Goal: Find specific page/section: Find specific page/section

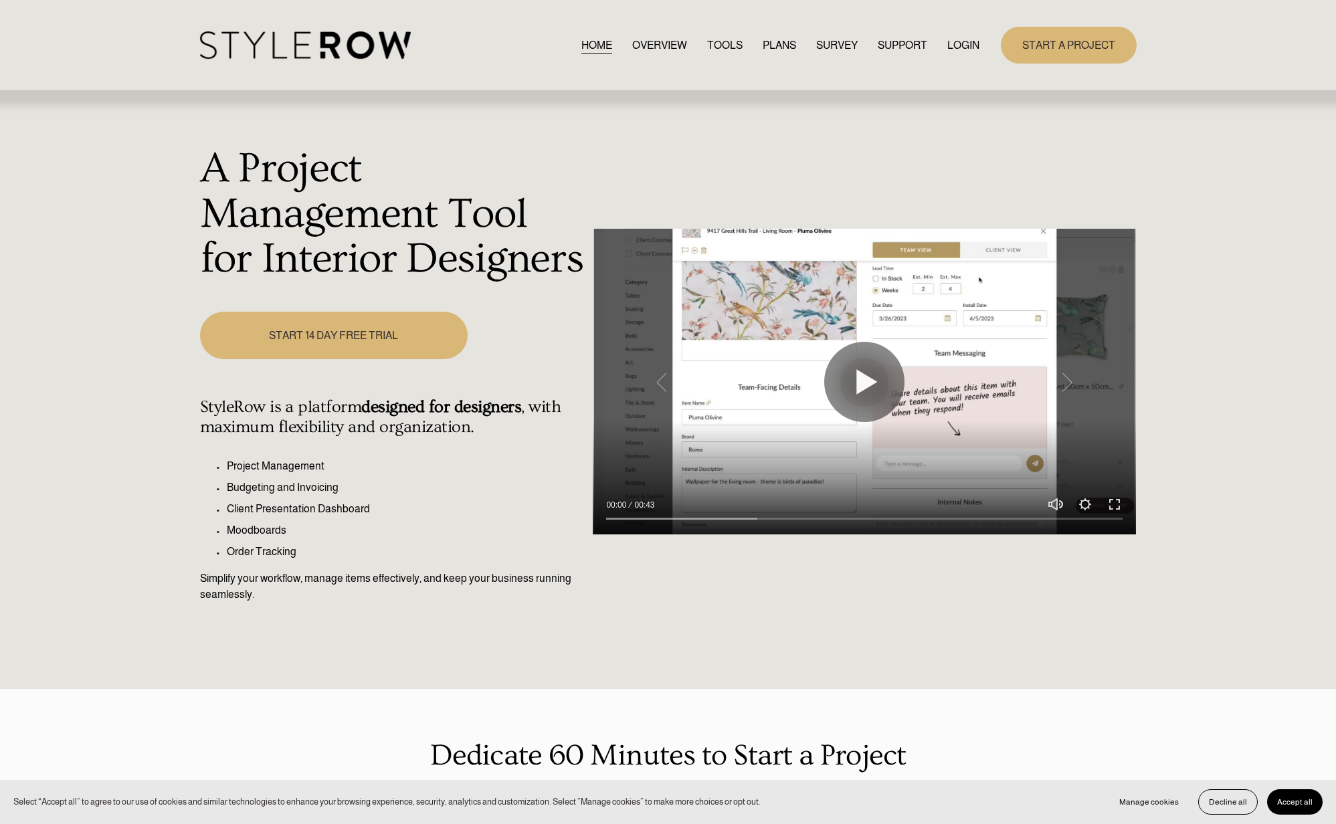
click at [966, 43] on link "LOGIN" at bounding box center [963, 45] width 32 height 18
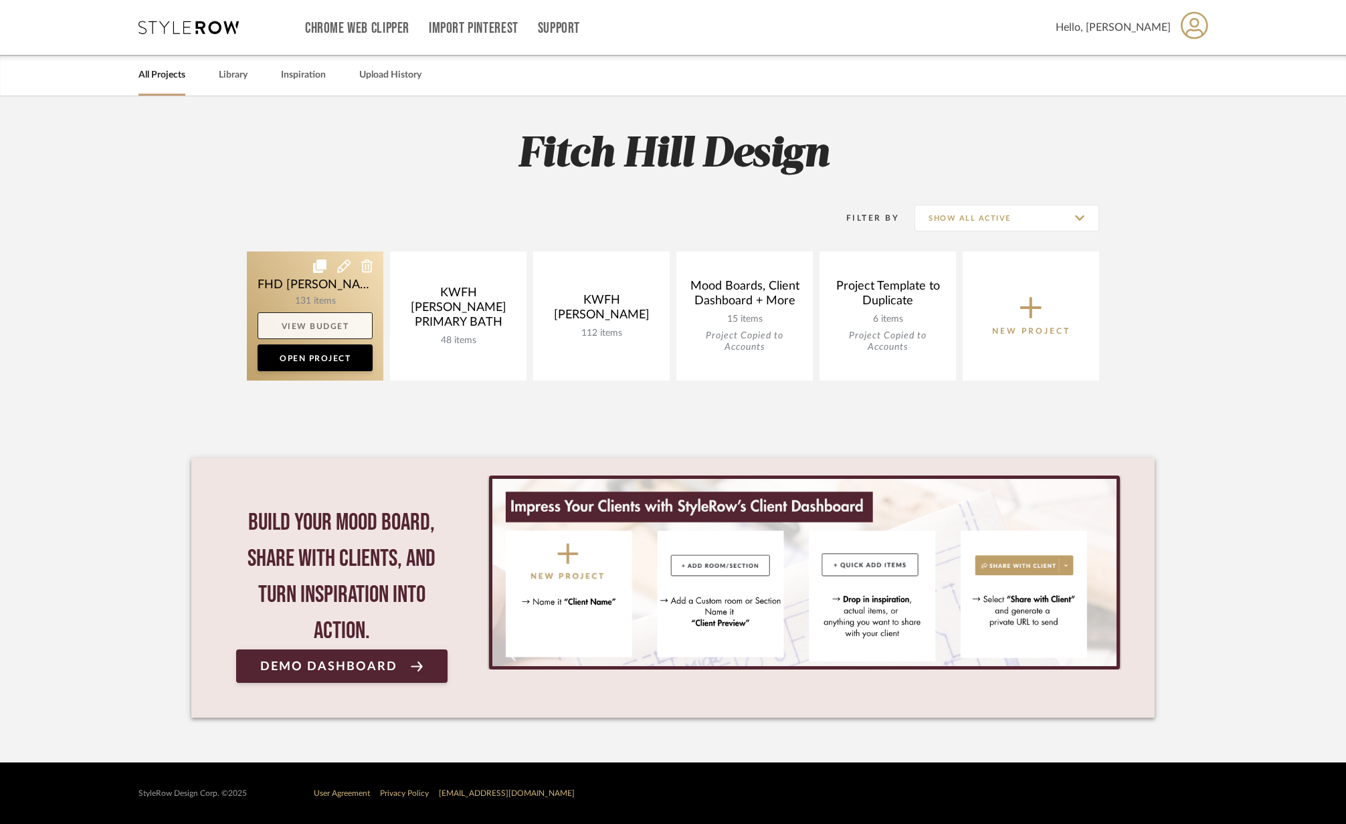
click at [335, 321] on link "View Budget" at bounding box center [315, 325] width 115 height 27
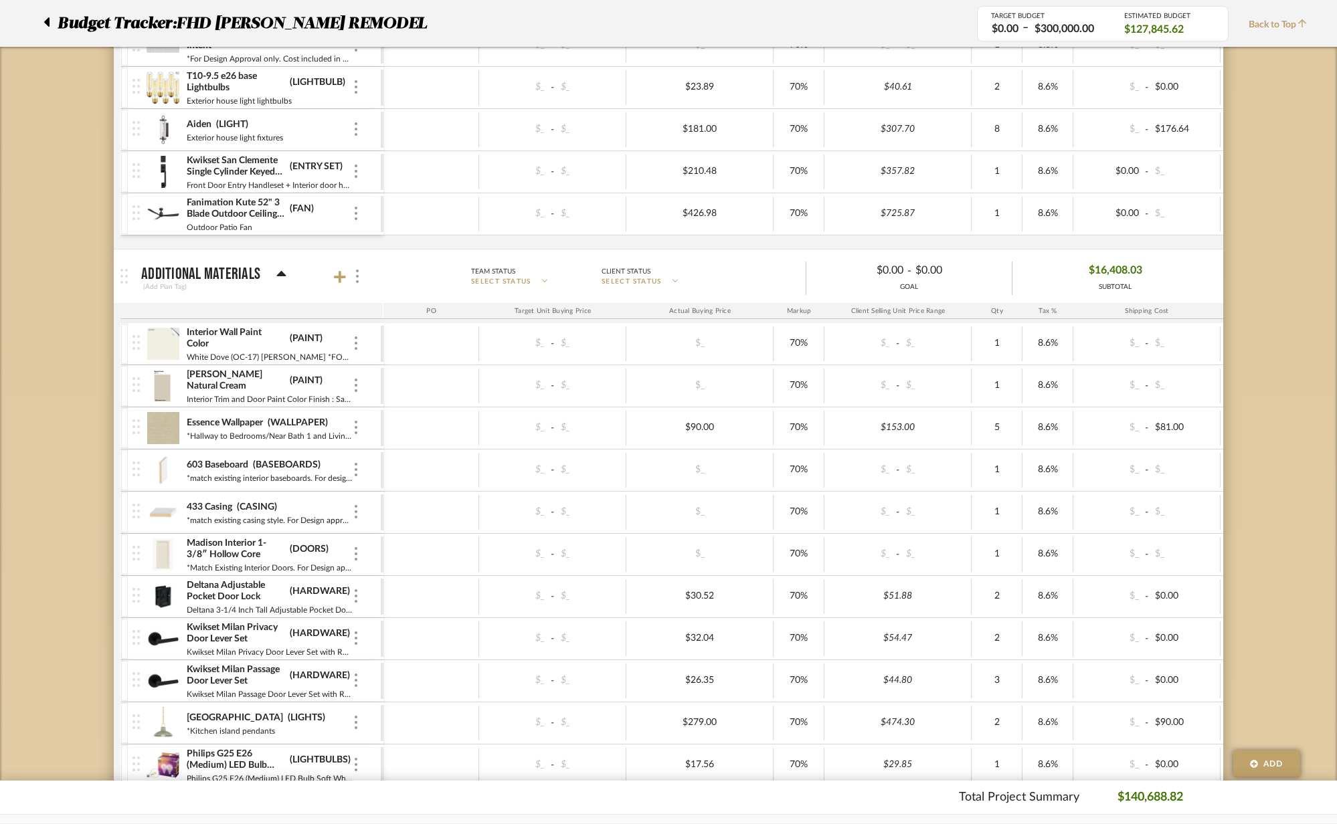
scroll to position [1155, 0]
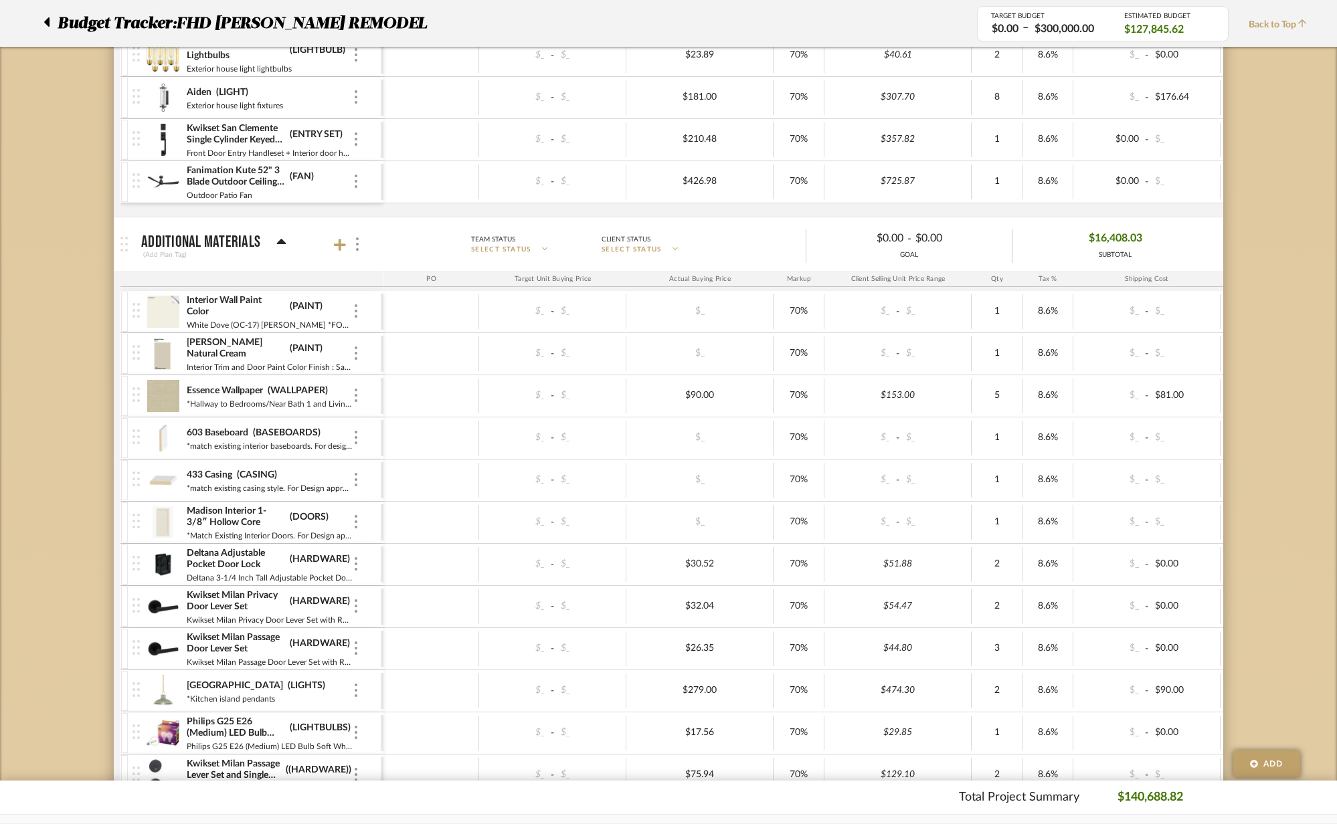
click at [162, 141] on img at bounding box center [163, 140] width 33 height 32
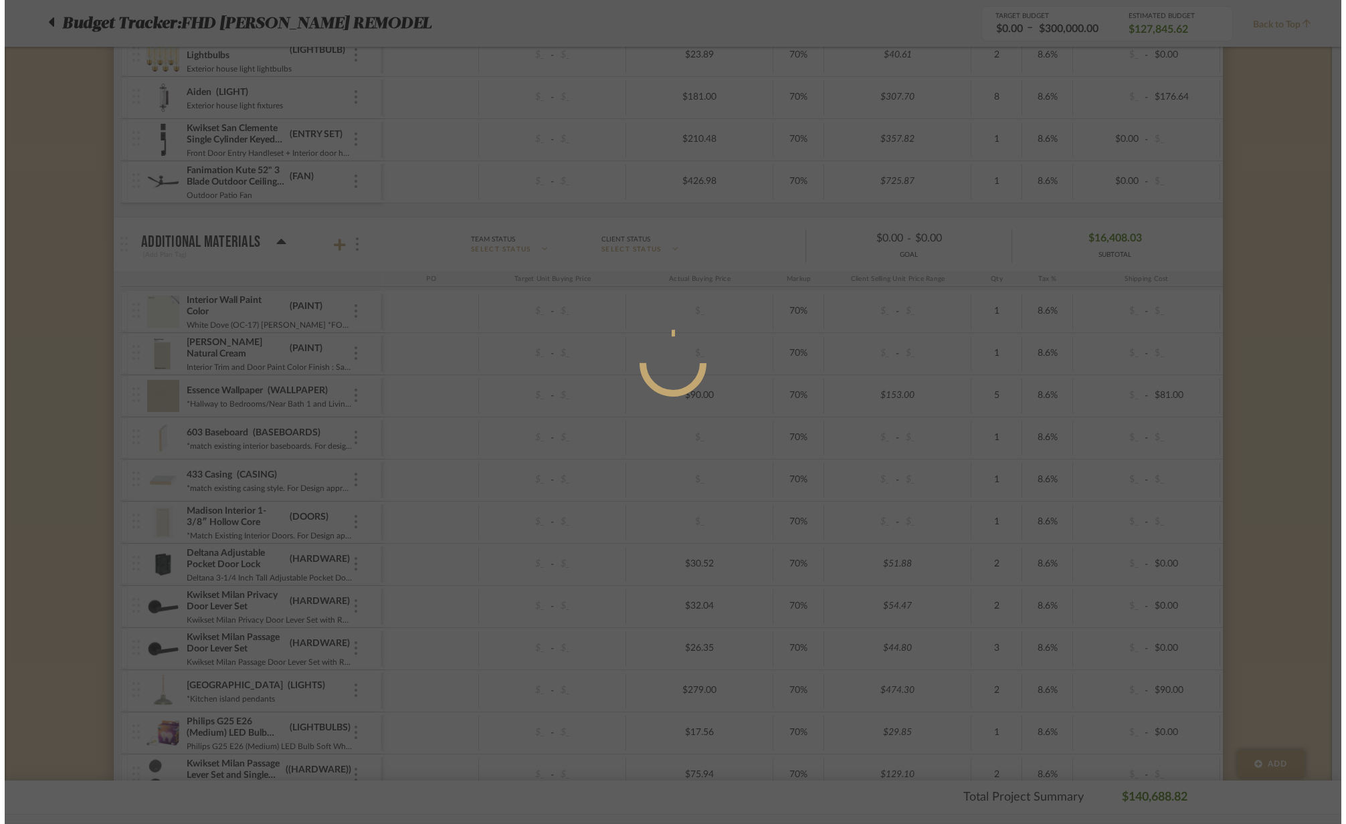
scroll to position [0, 0]
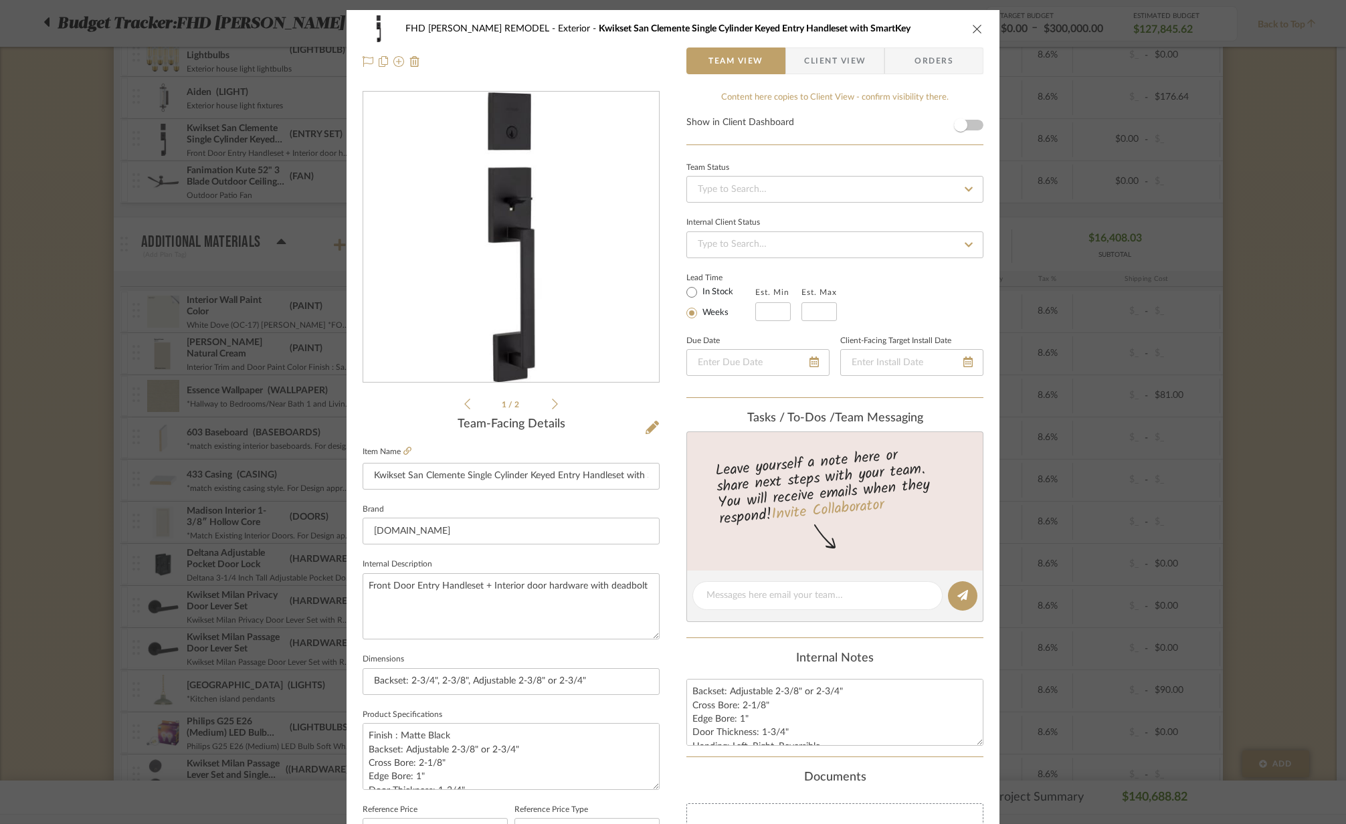
click at [553, 406] on div "1 / 2" at bounding box center [511, 251] width 297 height 321
click at [552, 403] on icon at bounding box center [555, 404] width 6 height 12
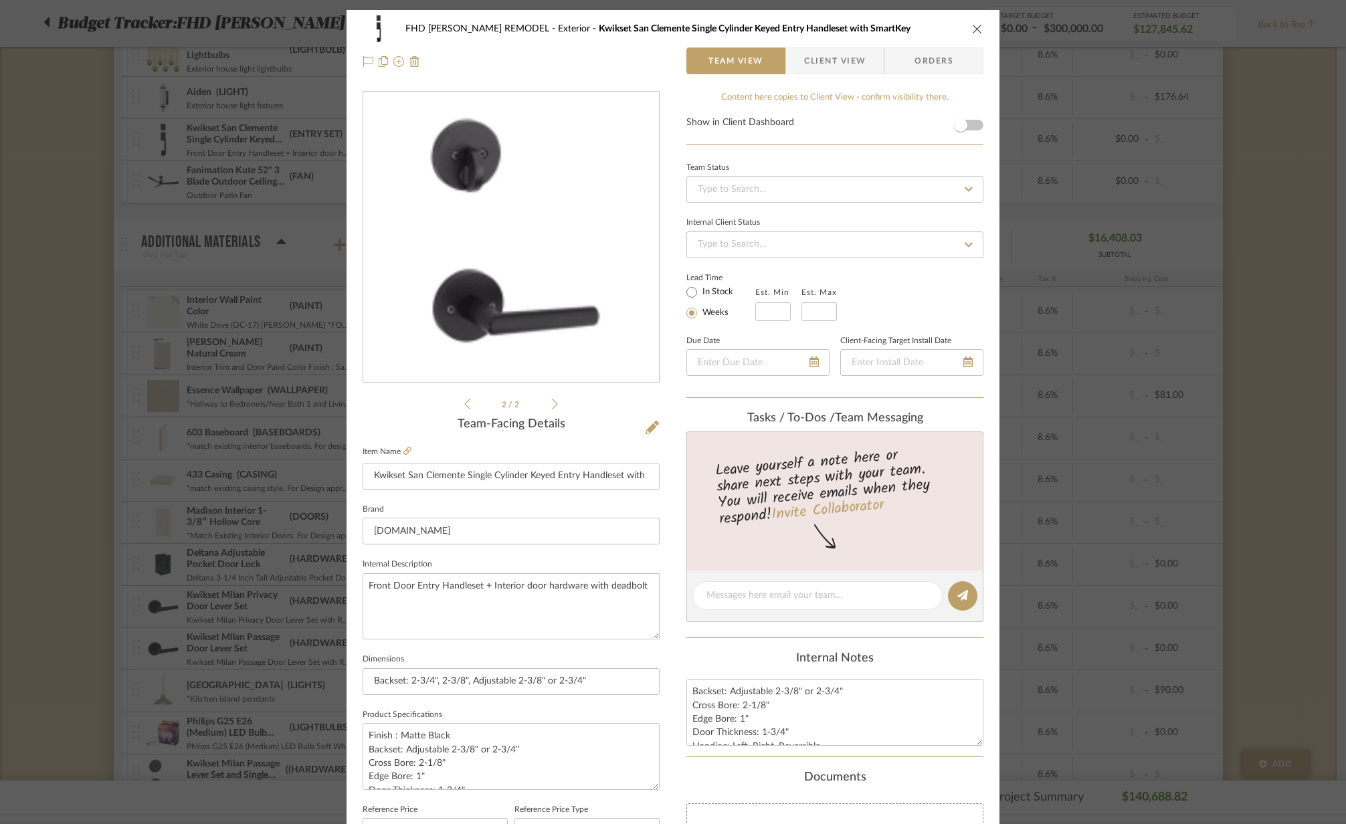
click at [464, 405] on icon at bounding box center [467, 404] width 6 height 12
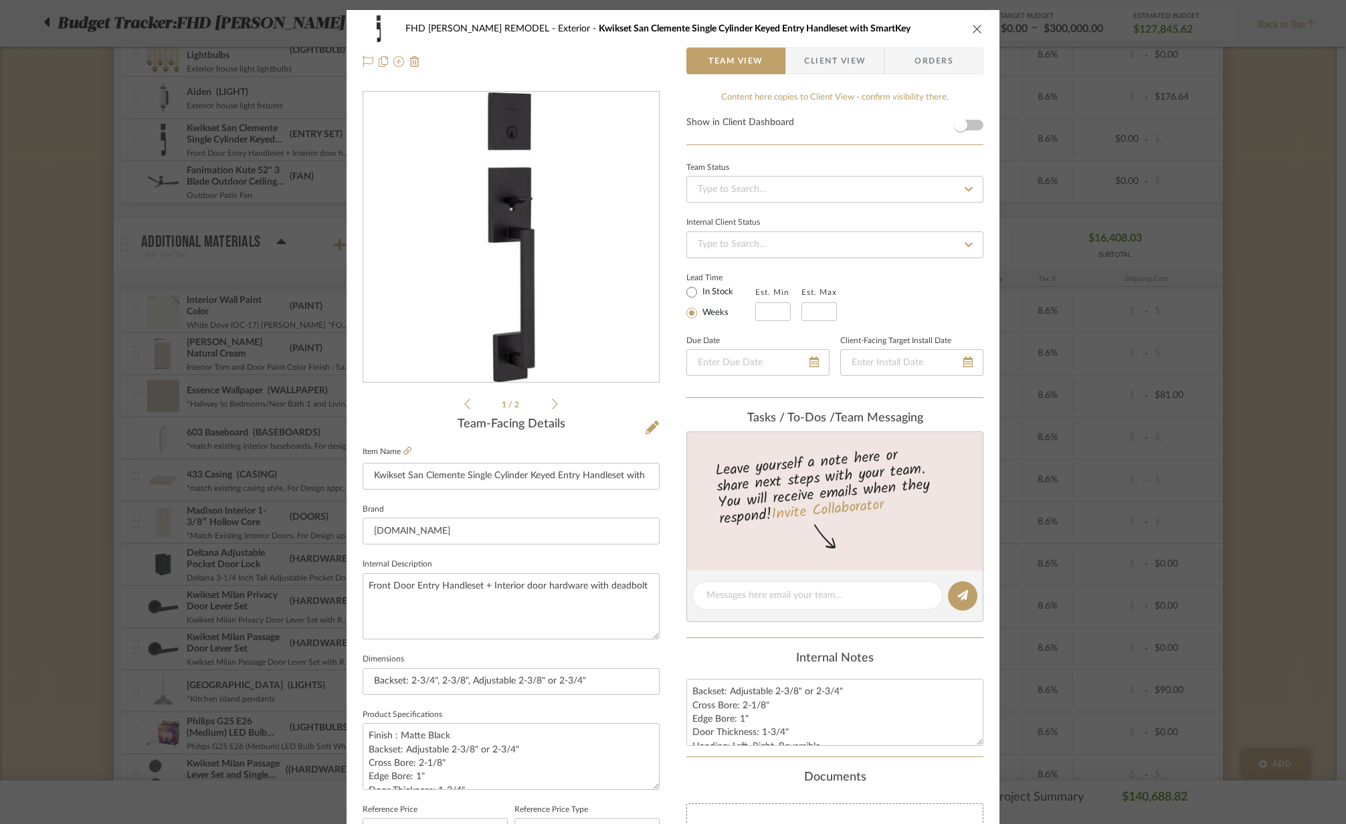
click at [977, 25] on icon "close" at bounding box center [977, 28] width 11 height 11
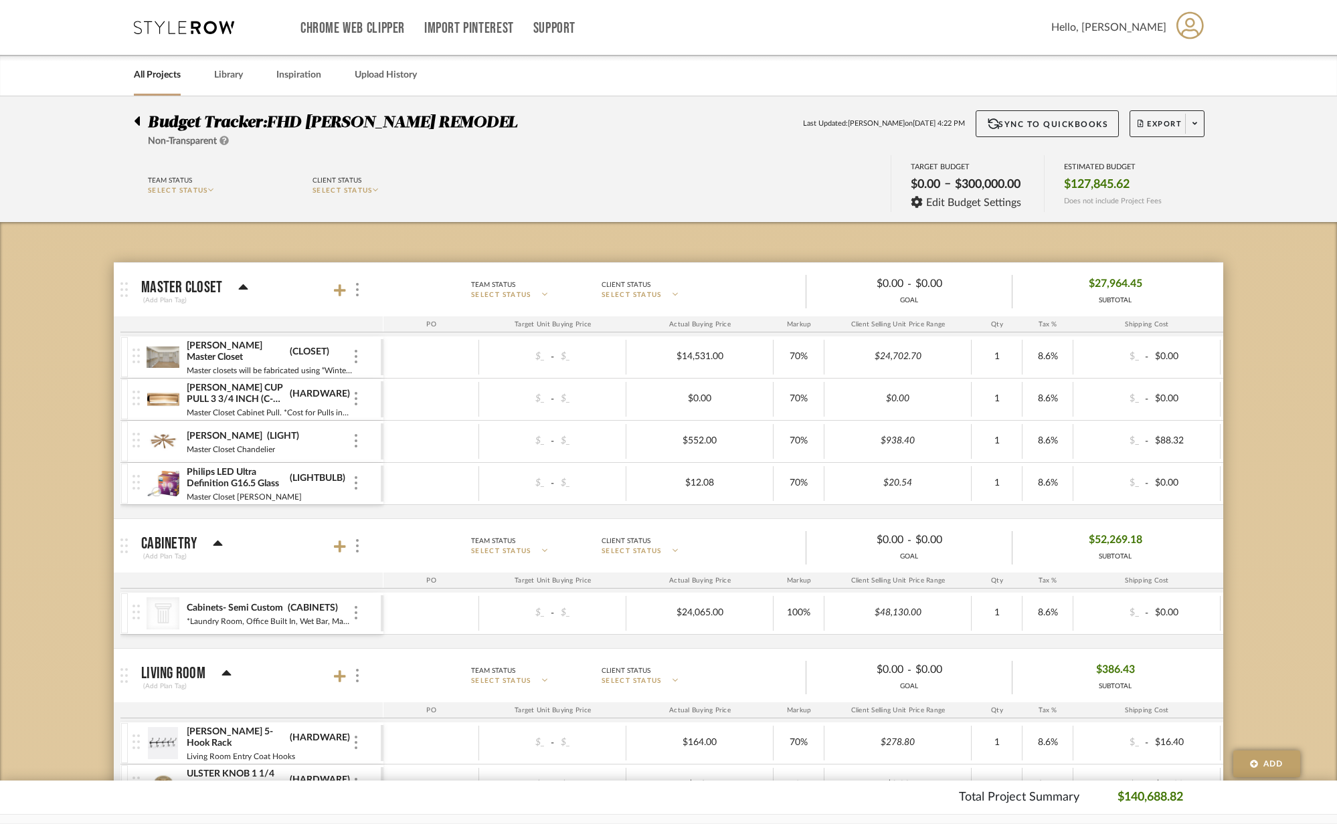
click at [136, 120] on icon at bounding box center [136, 120] width 5 height 9
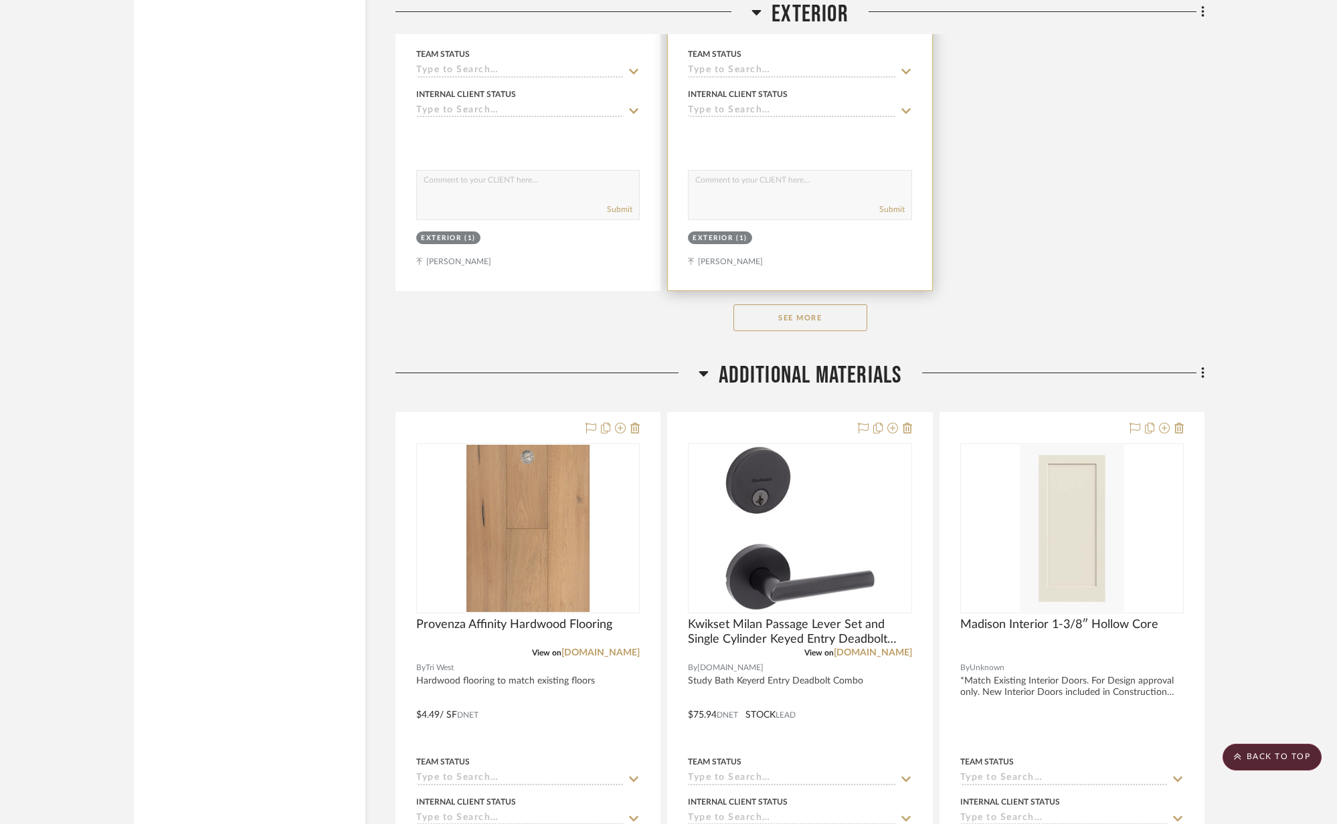
scroll to position [5146, 0]
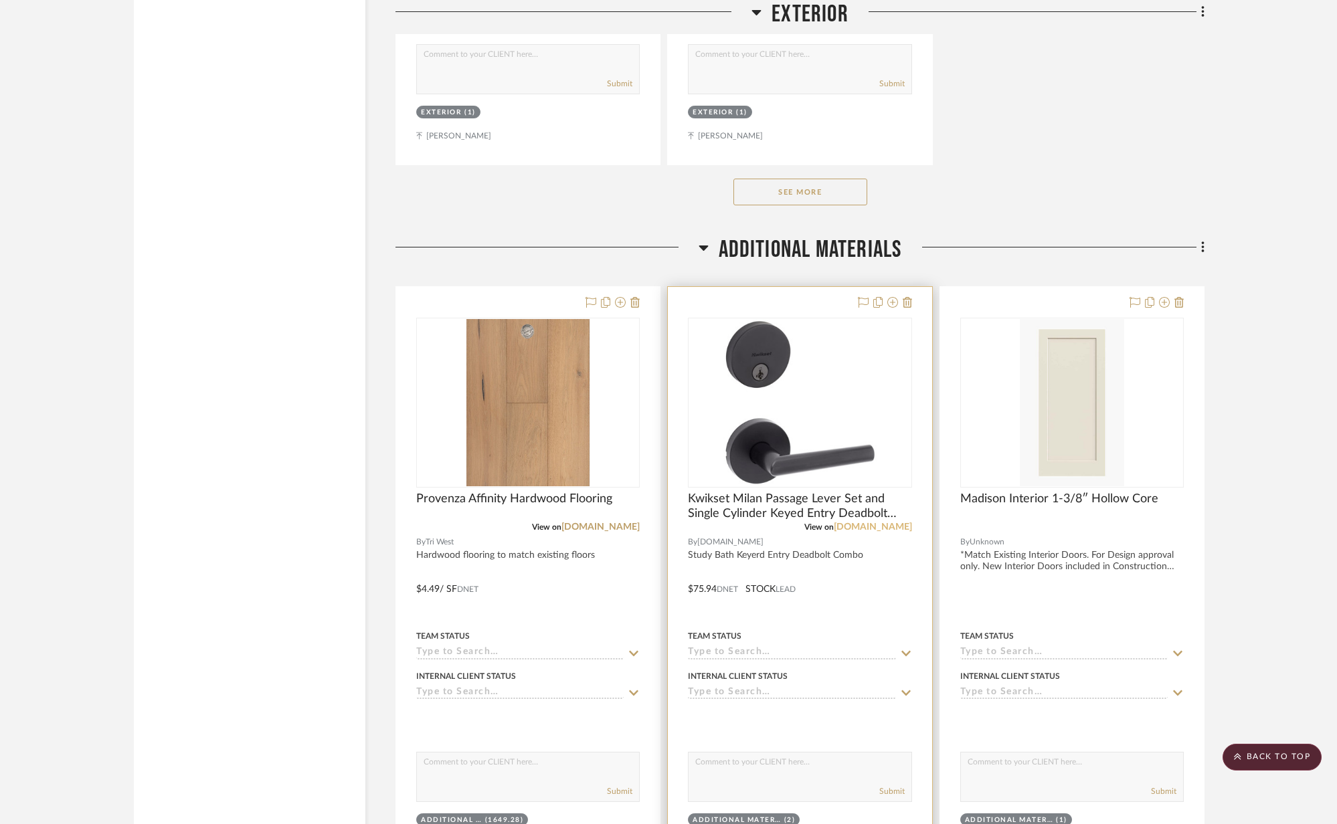
click at [900, 522] on link "[DOMAIN_NAME]" at bounding box center [873, 526] width 78 height 9
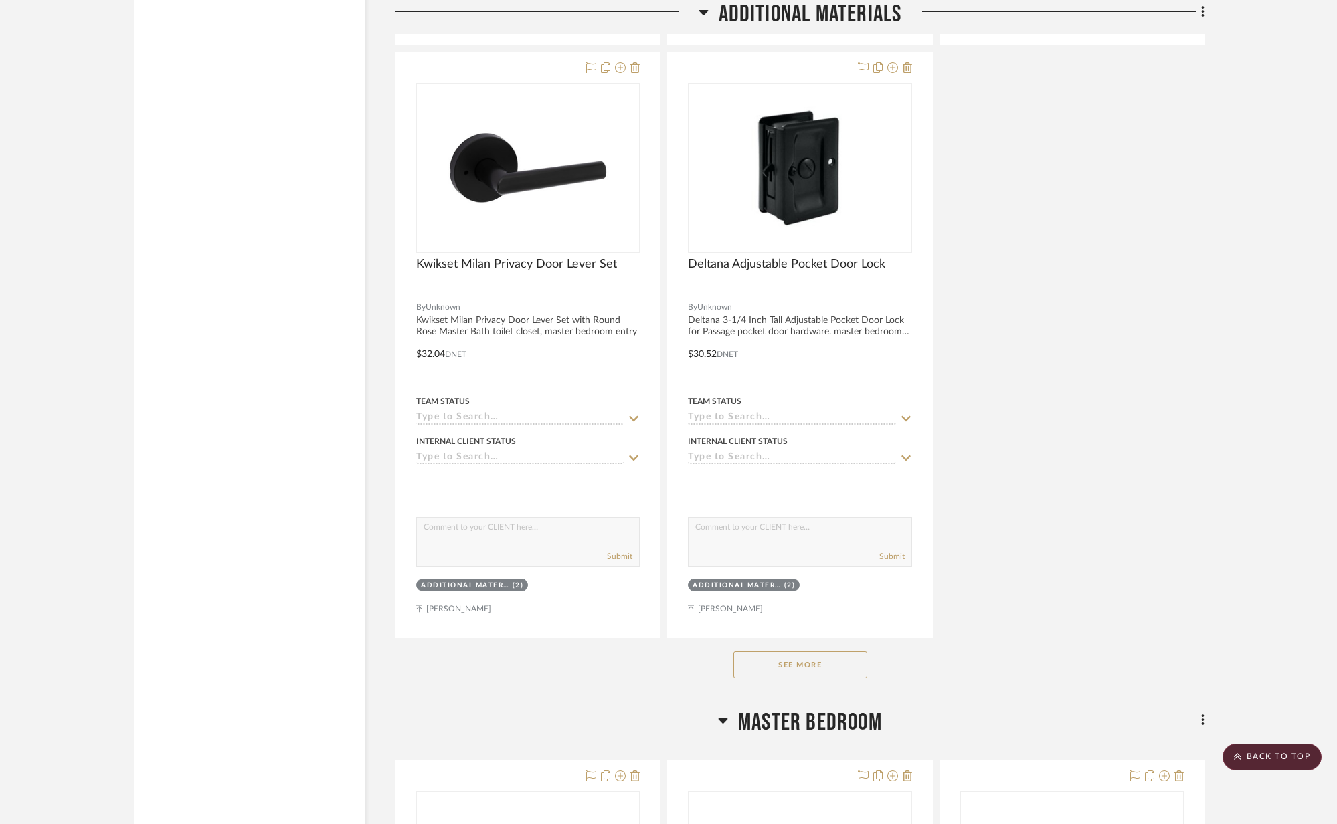
scroll to position [6736, 0]
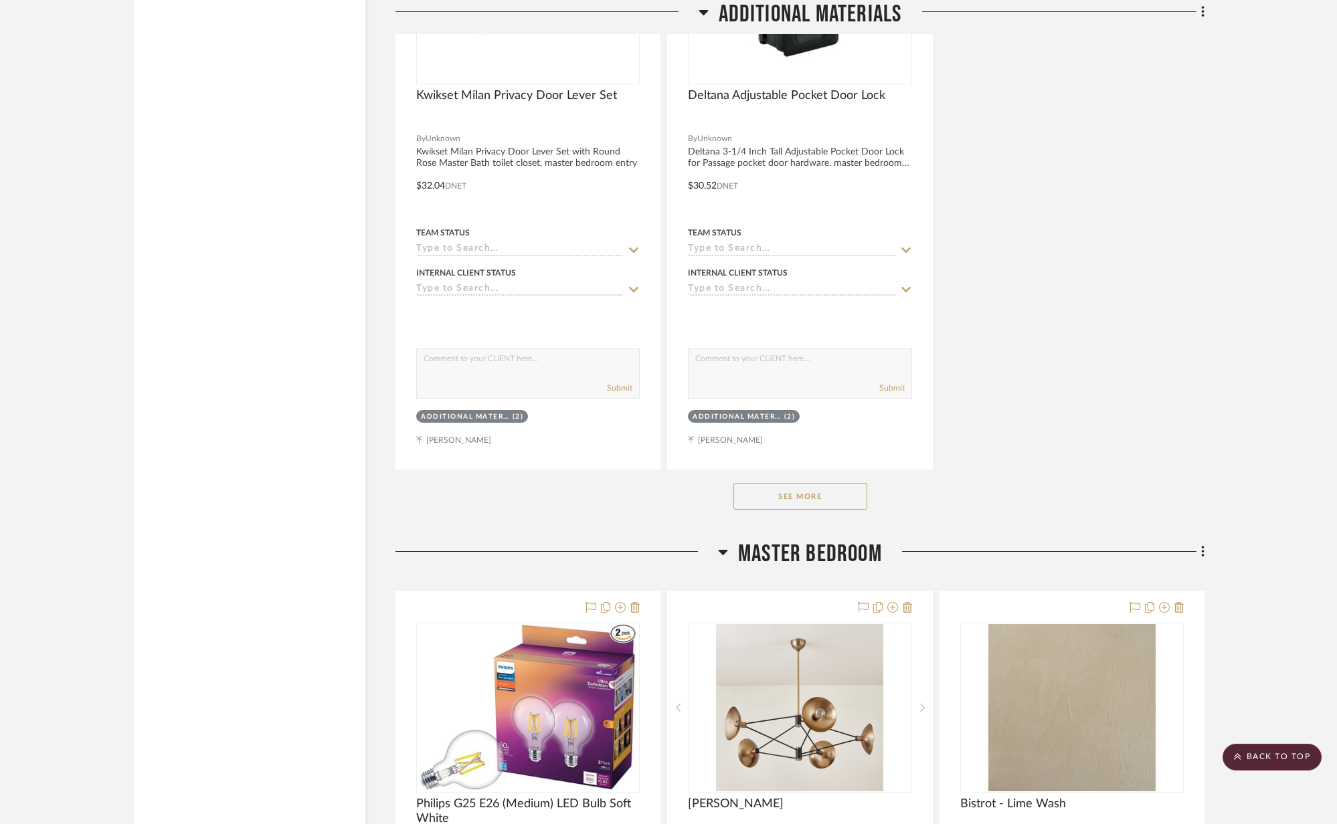
click at [795, 493] on button "See More" at bounding box center [800, 496] width 134 height 27
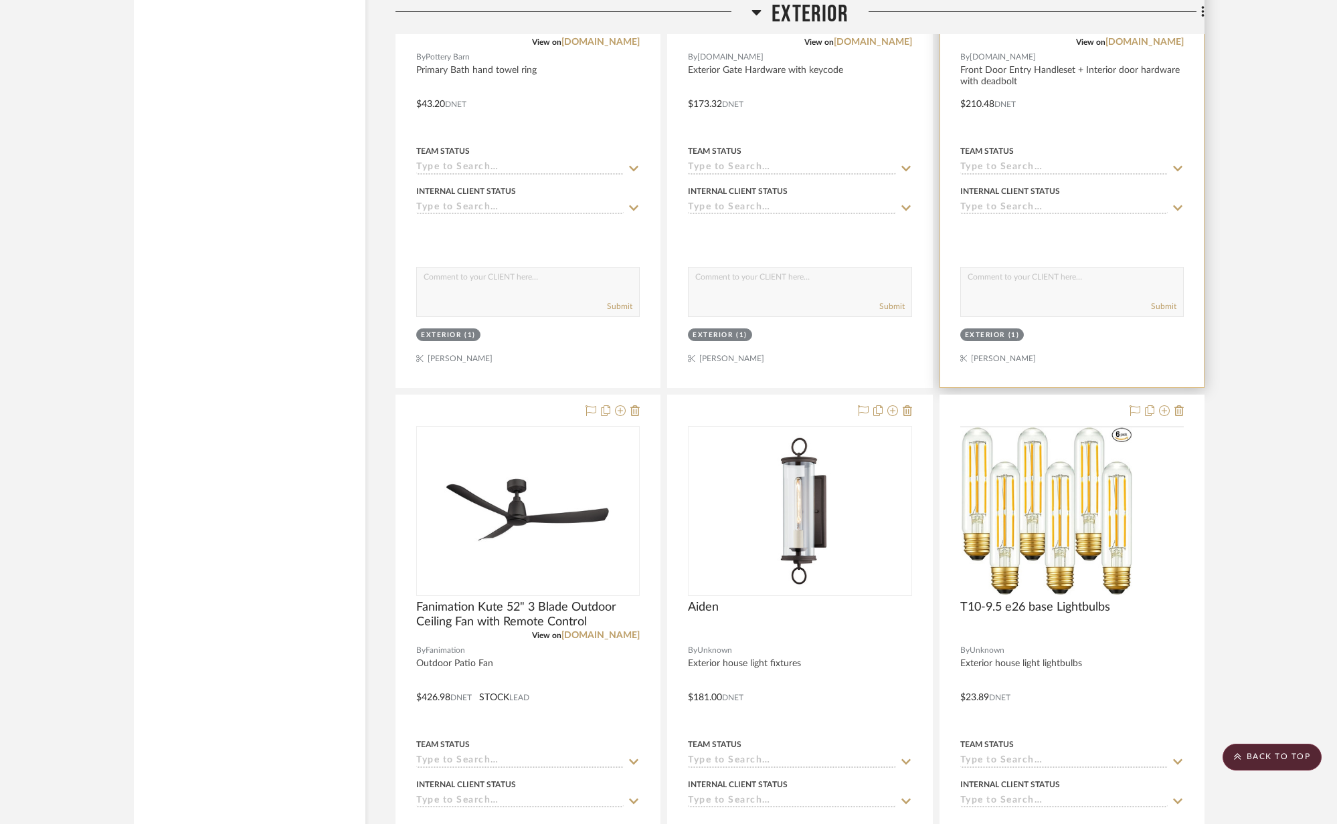
scroll to position [3473, 0]
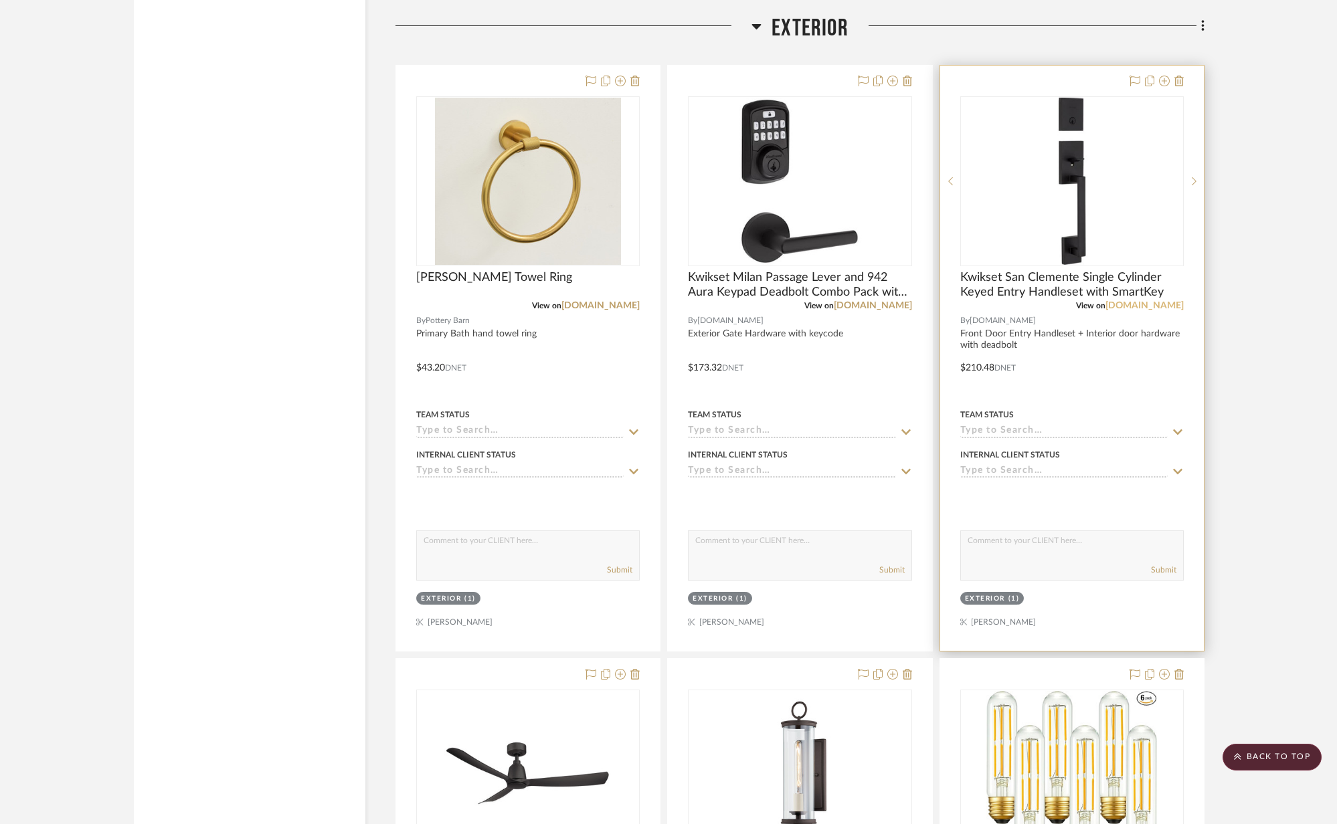
click at [1172, 301] on link "[DOMAIN_NAME]" at bounding box center [1144, 305] width 78 height 9
